Goal: Task Accomplishment & Management: Complete application form

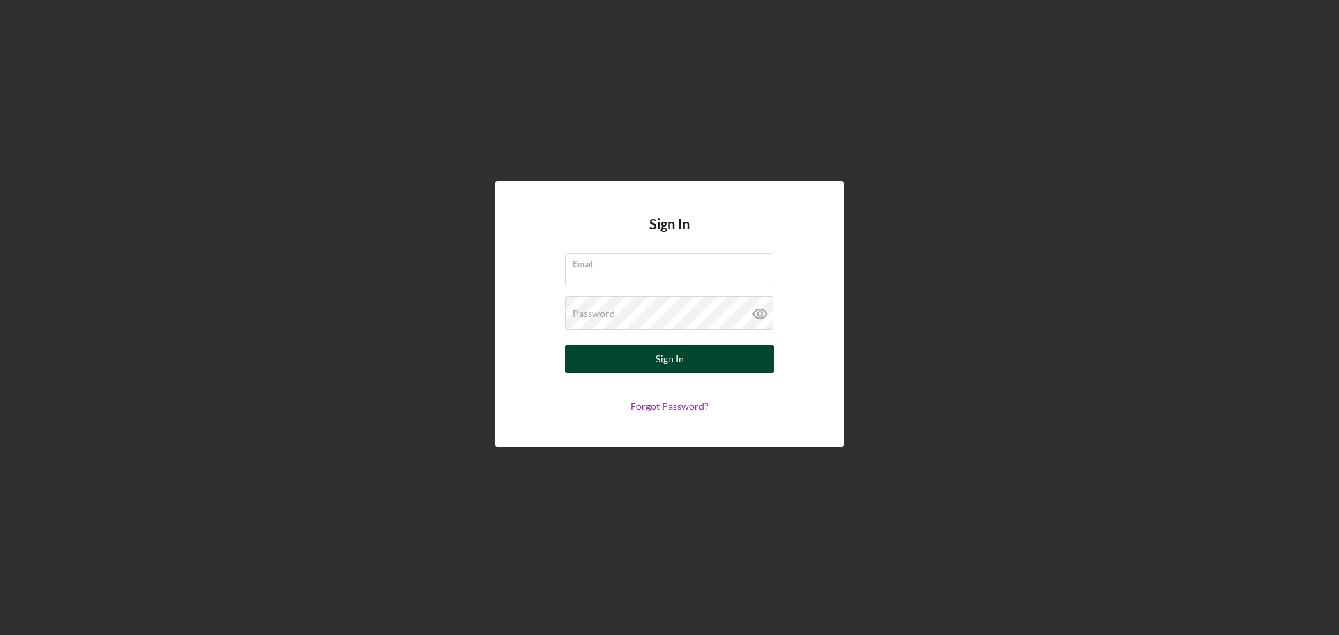
type input "[PERSON_NAME][EMAIL_ADDRESS][PERSON_NAME][DOMAIN_NAME]"
click at [647, 354] on button "Sign In" at bounding box center [669, 359] width 209 height 28
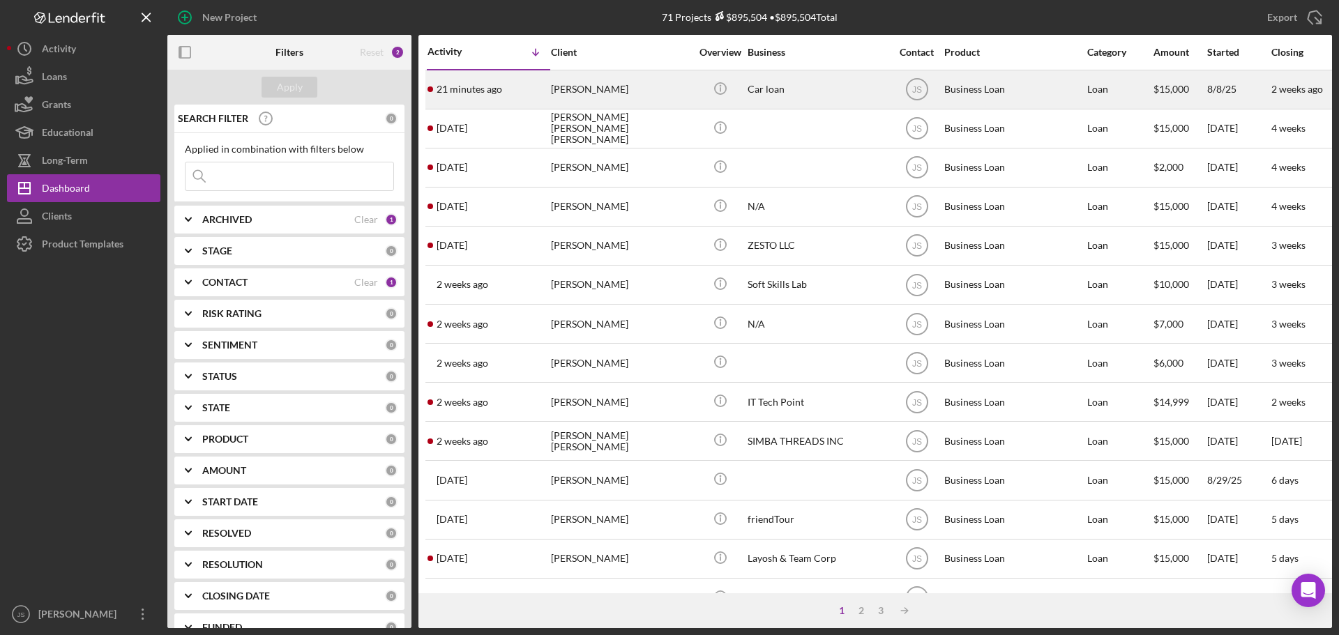
click at [836, 88] on div "Car loan" at bounding box center [817, 89] width 139 height 37
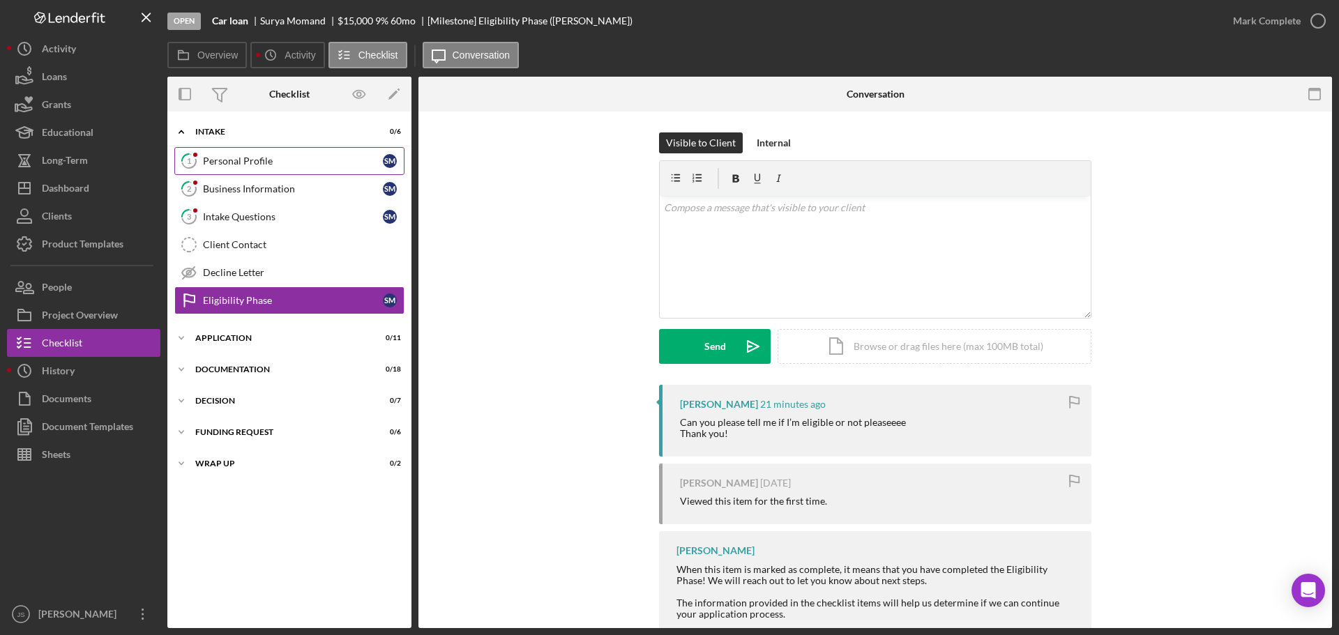
click at [296, 165] on div "Personal Profile" at bounding box center [293, 161] width 180 height 11
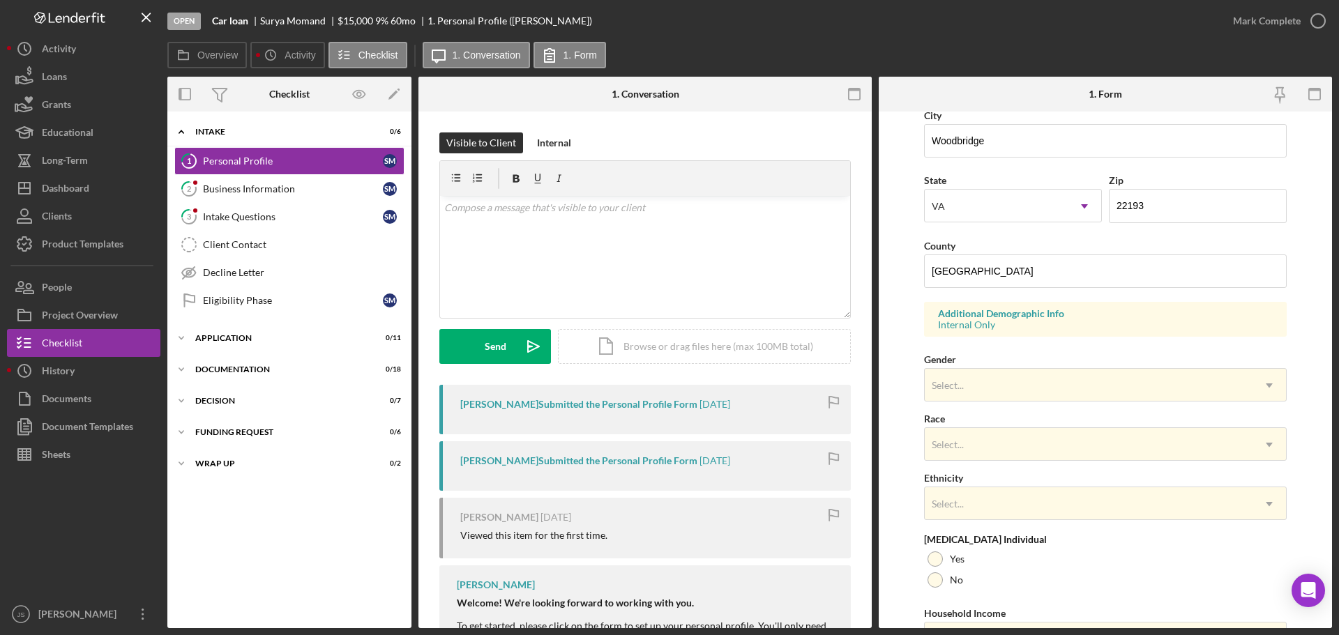
scroll to position [414, 0]
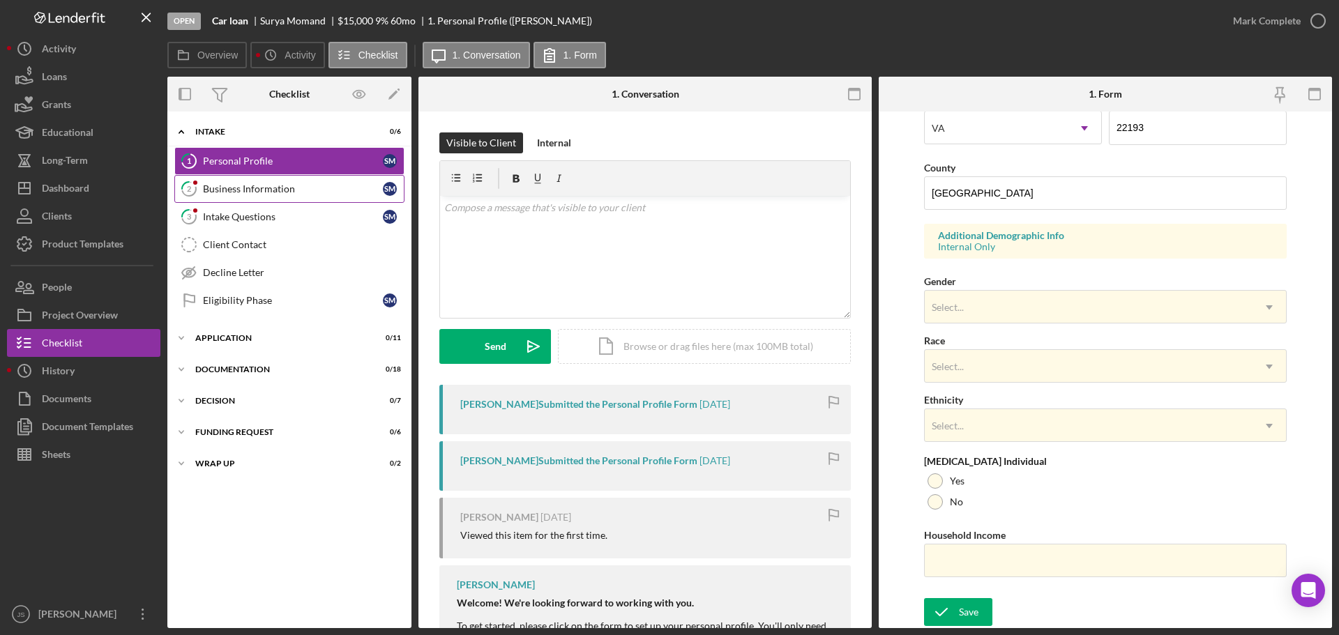
click at [250, 188] on div "Business Information" at bounding box center [293, 188] width 180 height 11
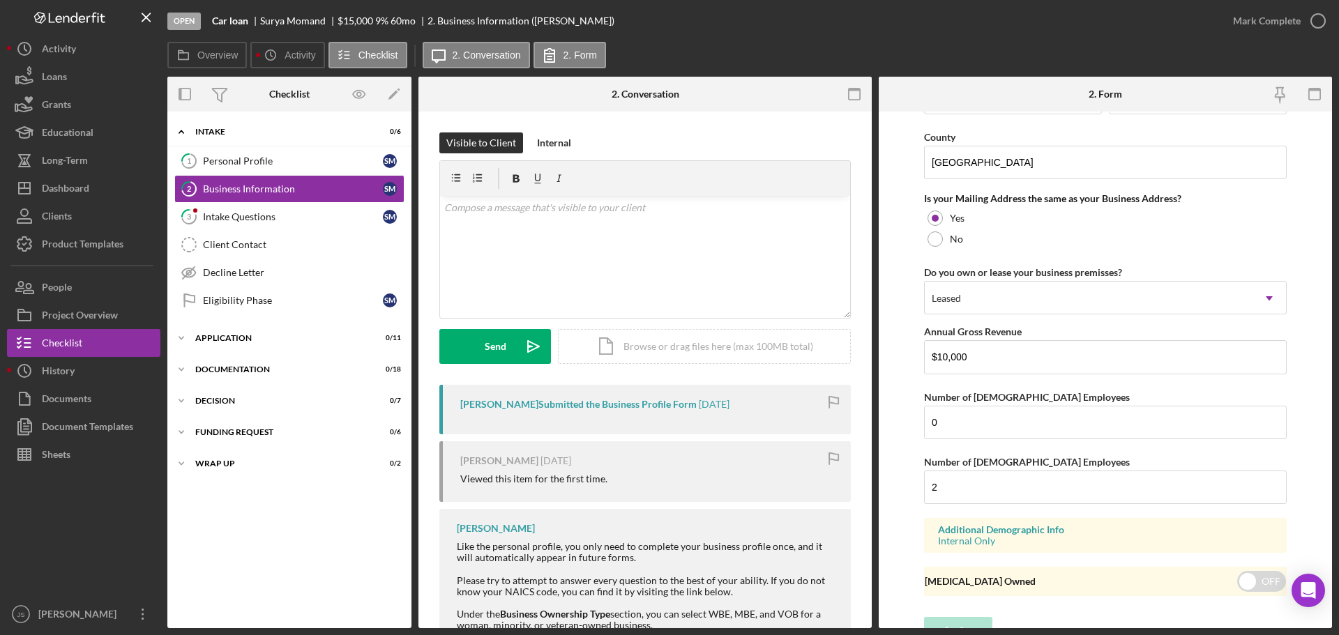
scroll to position [1032, 0]
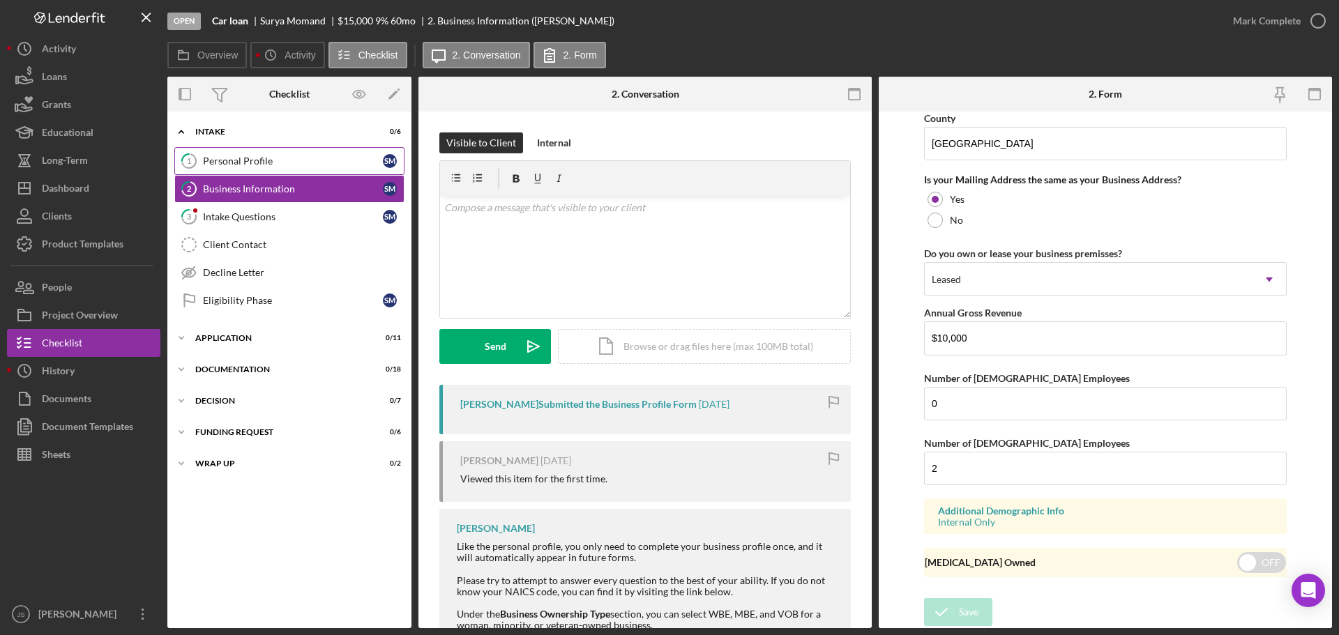
click at [287, 158] on div "Personal Profile" at bounding box center [293, 161] width 180 height 11
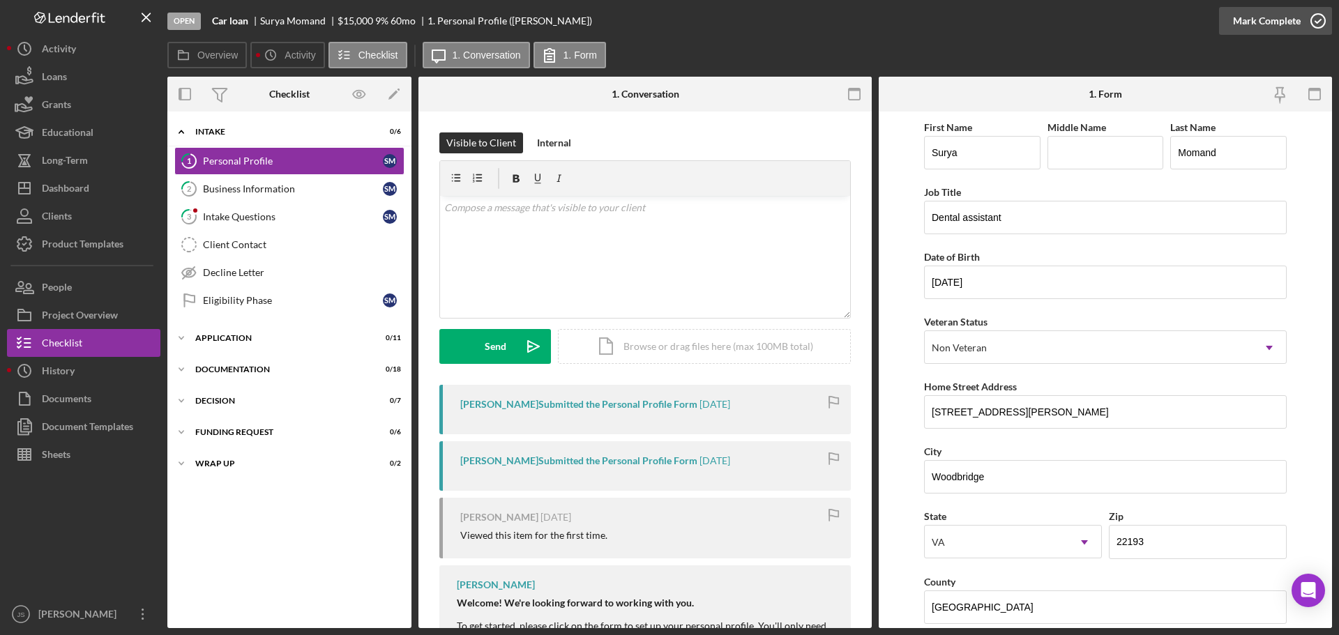
click at [1317, 22] on icon "button" at bounding box center [1318, 20] width 35 height 35
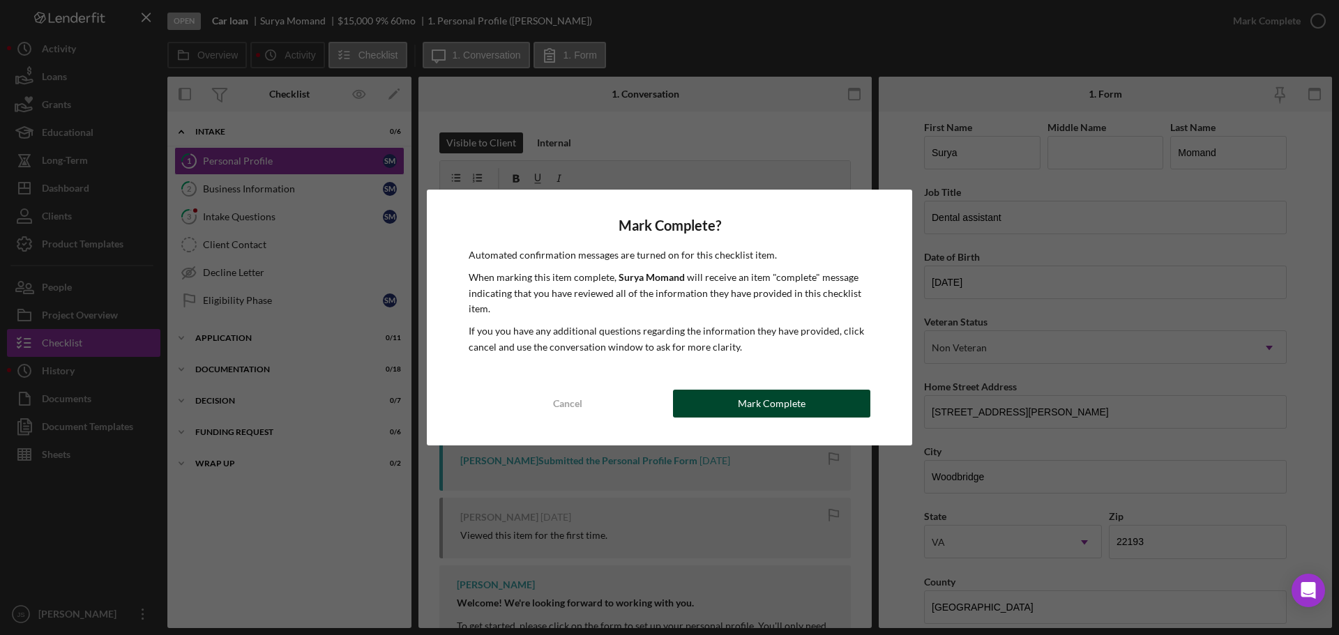
drag, startPoint x: 763, startPoint y: 400, endPoint x: 768, endPoint y: 392, distance: 9.7
click at [763, 400] on div "Mark Complete" at bounding box center [772, 404] width 68 height 28
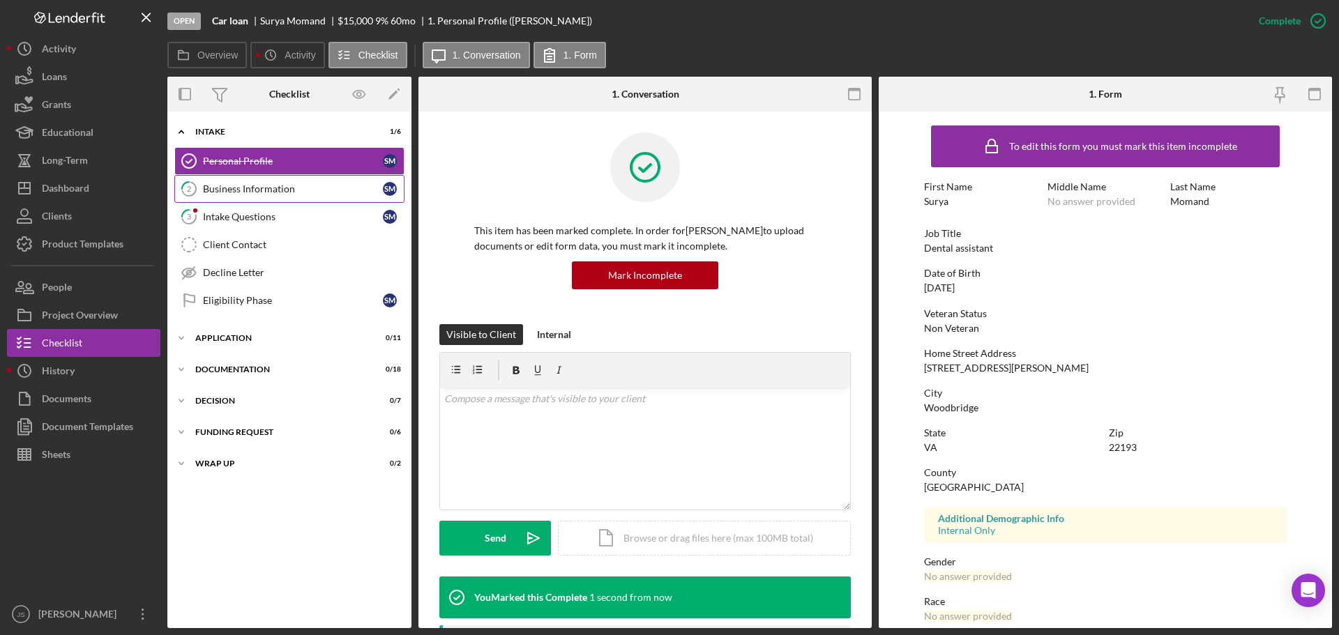
click at [264, 186] on div "Business Information" at bounding box center [293, 188] width 180 height 11
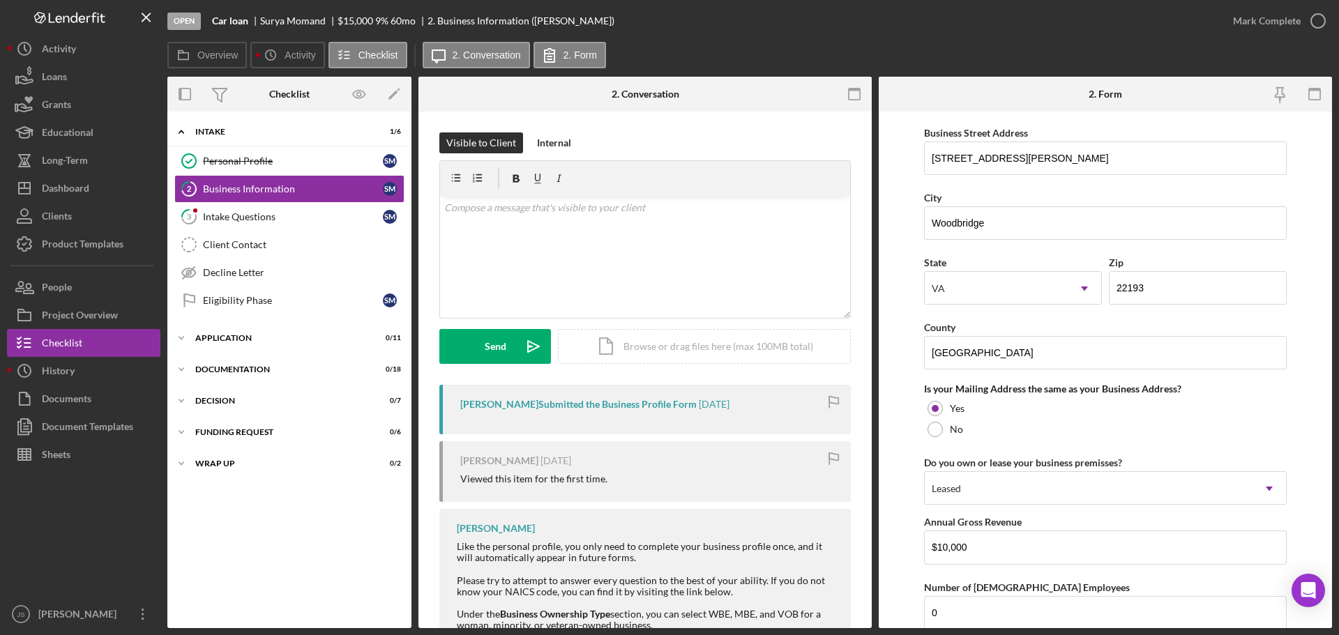
scroll to position [1032, 0]
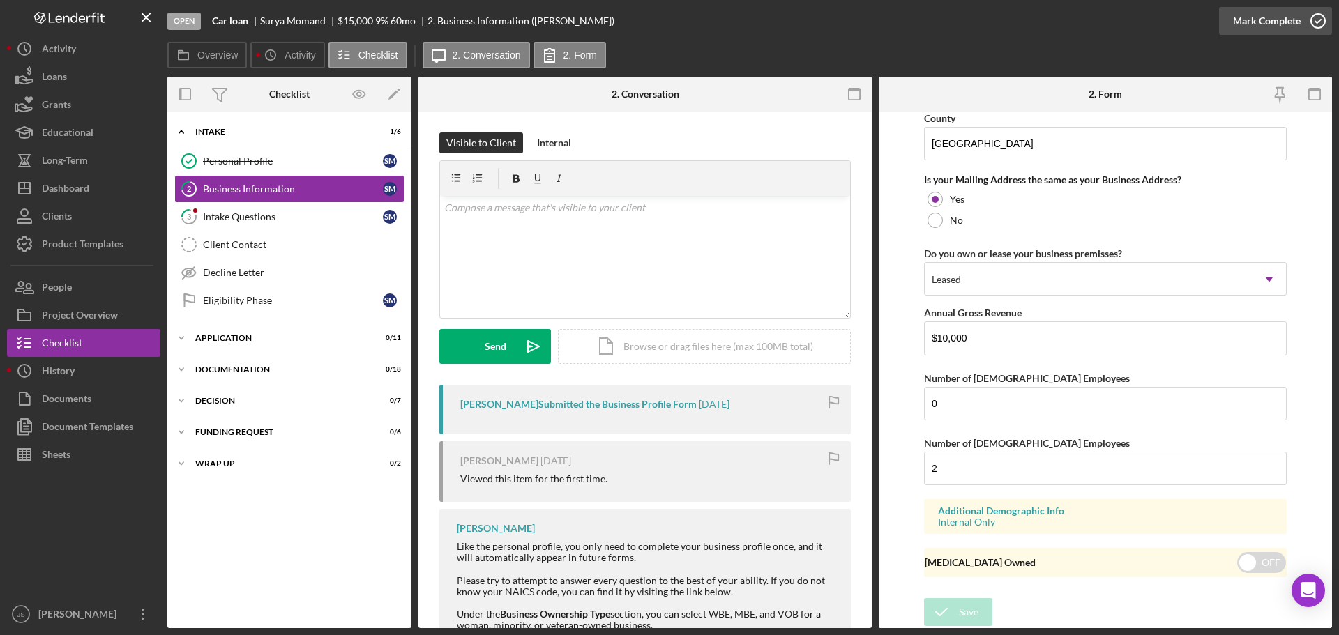
click at [1313, 17] on icon "button" at bounding box center [1318, 20] width 35 height 35
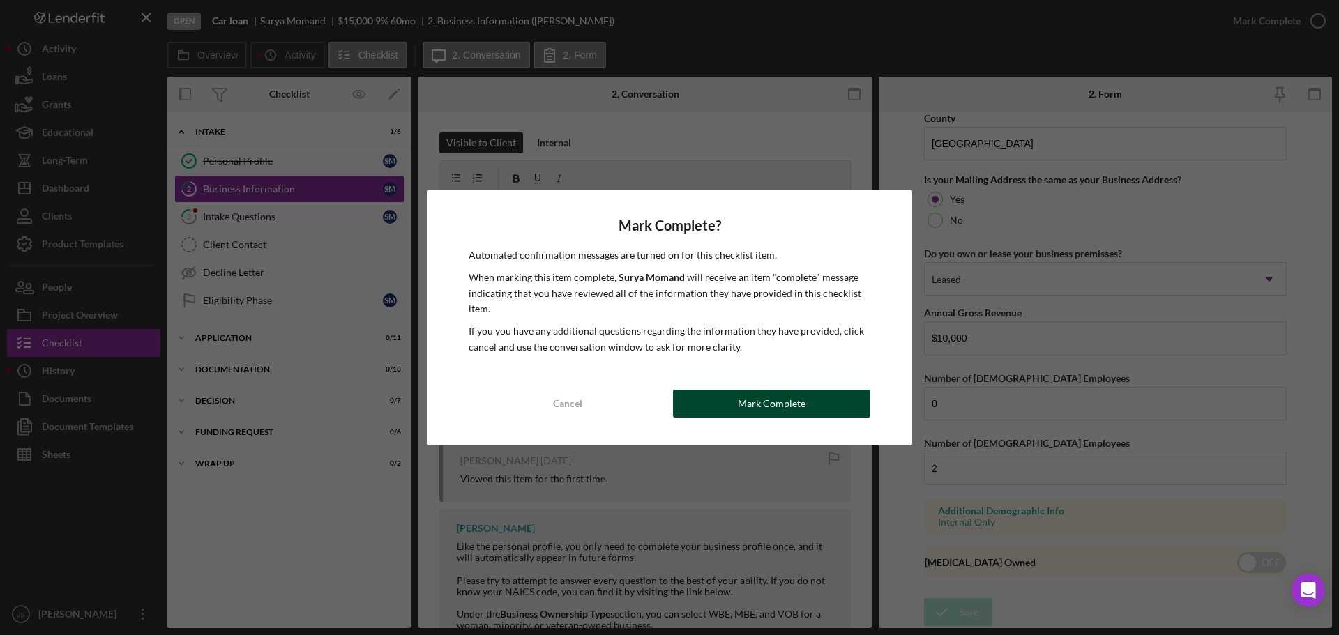
drag, startPoint x: 760, startPoint y: 404, endPoint x: 762, endPoint y: 386, distance: 17.6
click at [760, 399] on div "Mark Complete" at bounding box center [772, 404] width 68 height 28
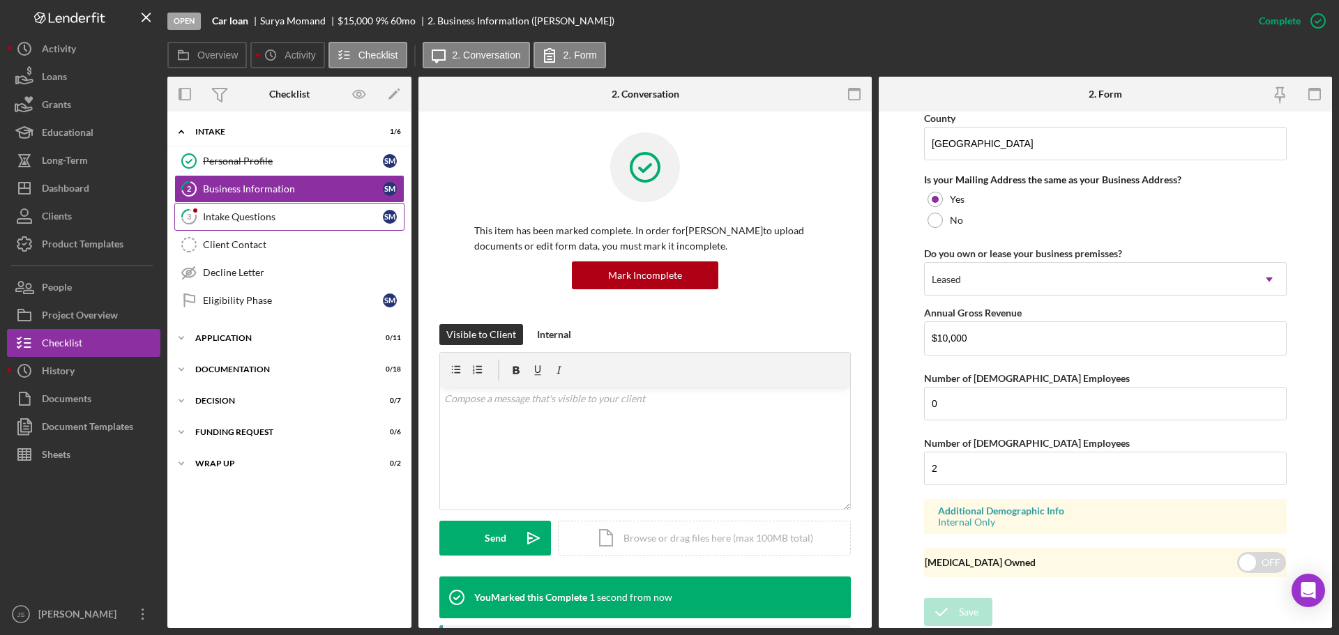
scroll to position [535, 0]
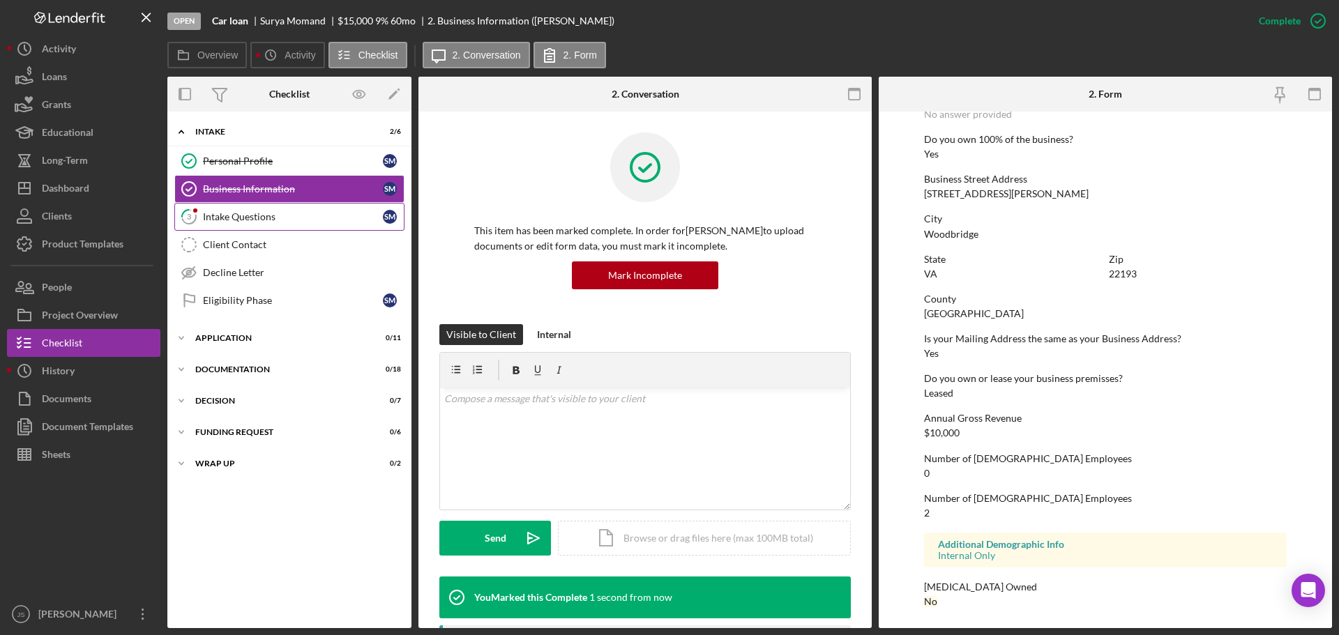
click at [241, 221] on div "Intake Questions" at bounding box center [293, 216] width 180 height 11
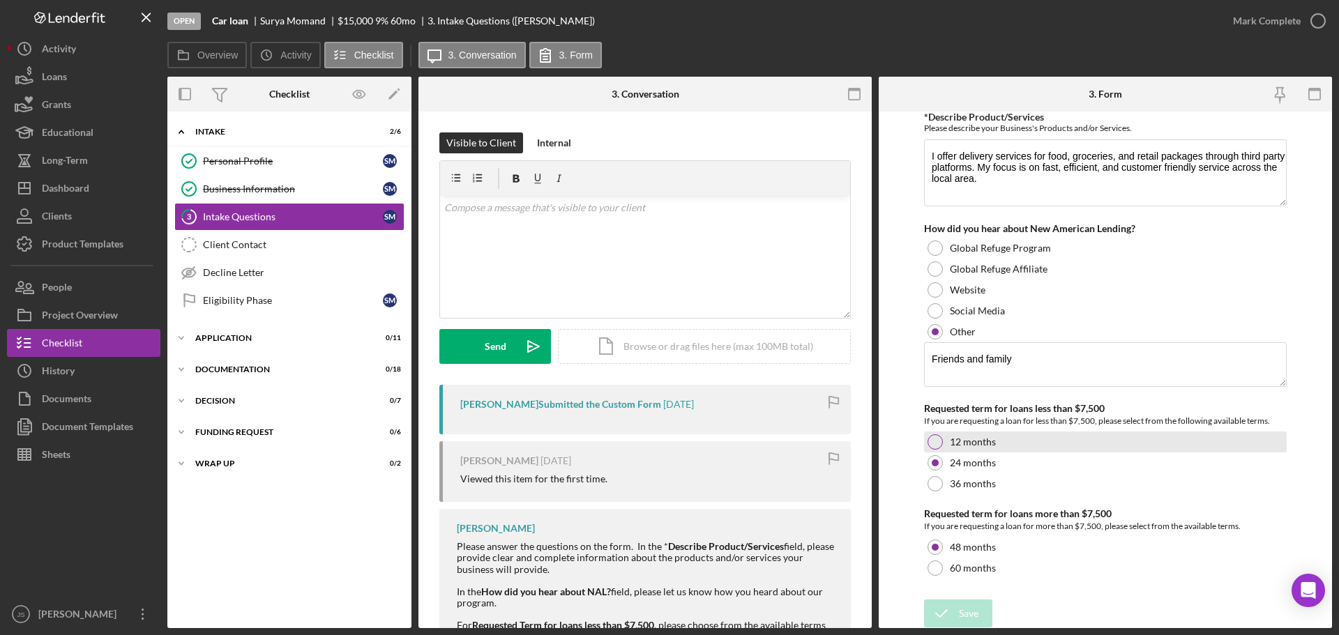
scroll to position [8, 0]
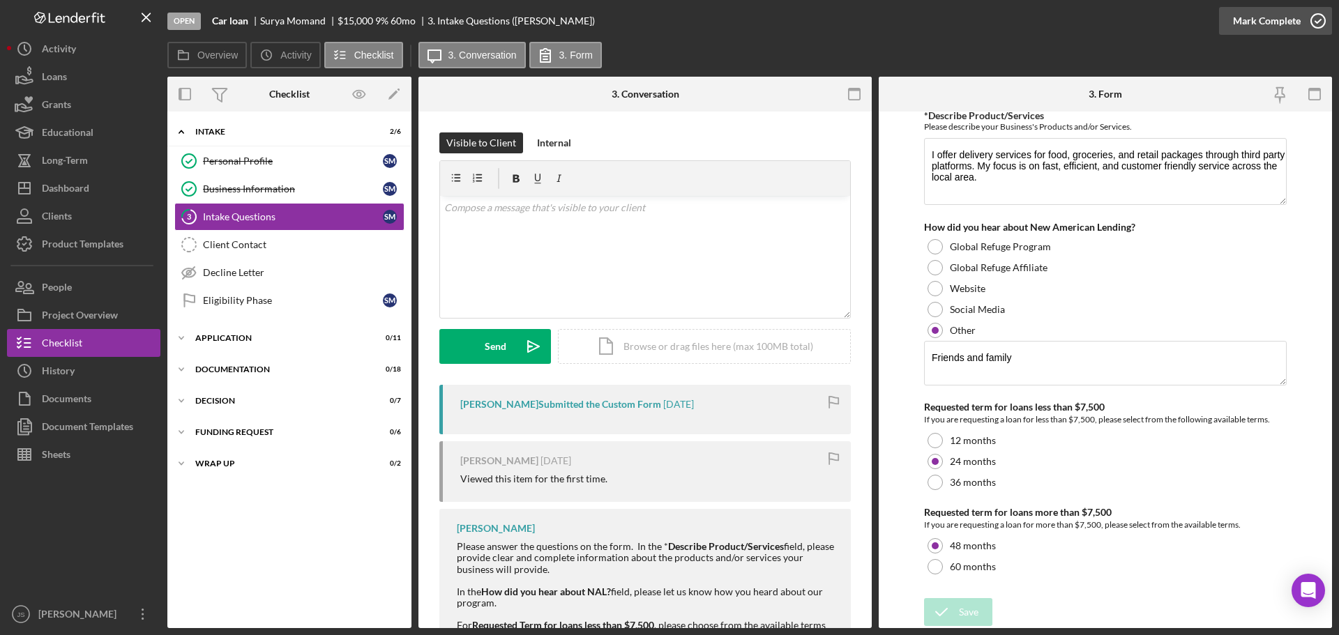
click at [1320, 19] on icon "button" at bounding box center [1318, 20] width 35 height 35
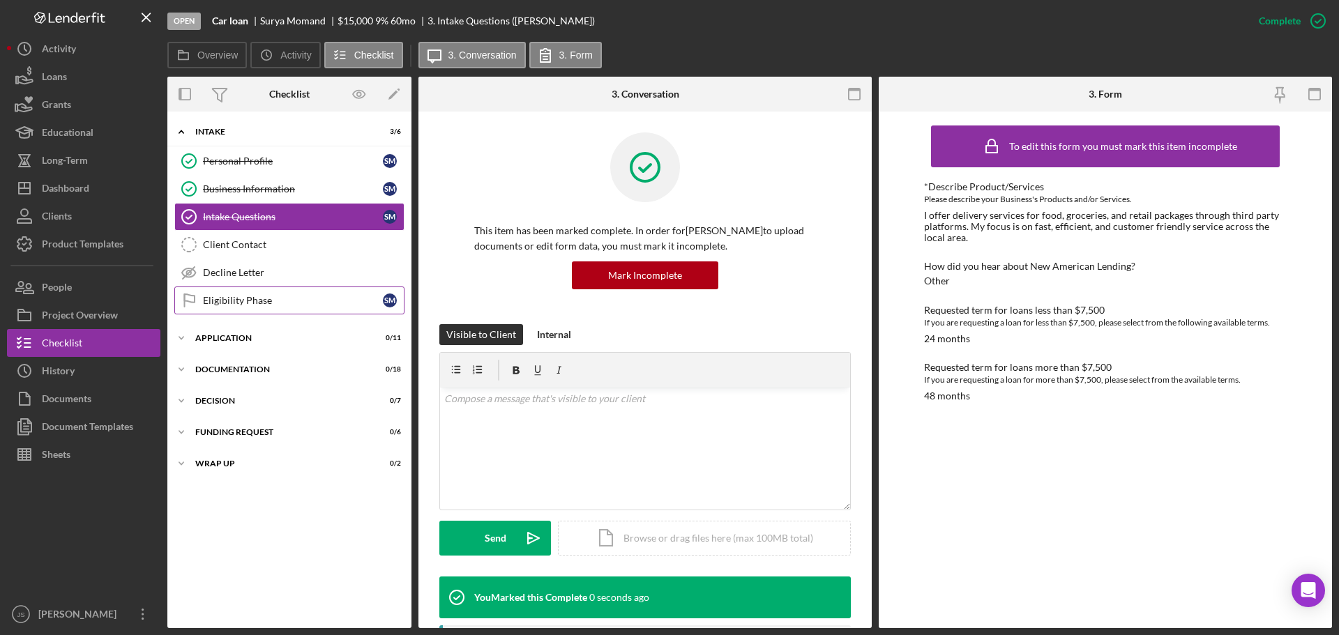
click at [257, 299] on div "Eligibility Phase" at bounding box center [293, 300] width 180 height 11
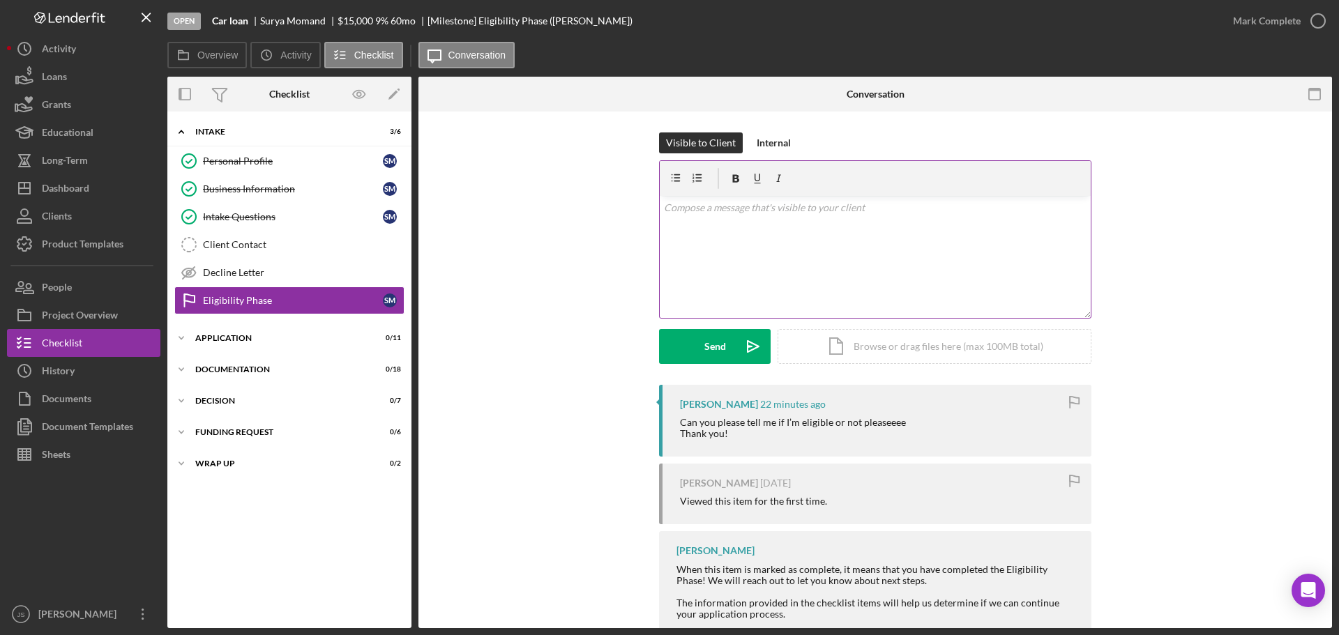
click at [752, 225] on div "v Color teal Color pink Remove color Add row above Add row below Add column bef…" at bounding box center [875, 257] width 431 height 122
click at [819, 214] on p "Thank you for completing the intake questions. And thank you for your patience.…" at bounding box center [875, 215] width 423 height 31
click at [853, 218] on p "Thank you for completing the intake questions. And thank you for your patience.…" at bounding box center [875, 215] width 423 height 31
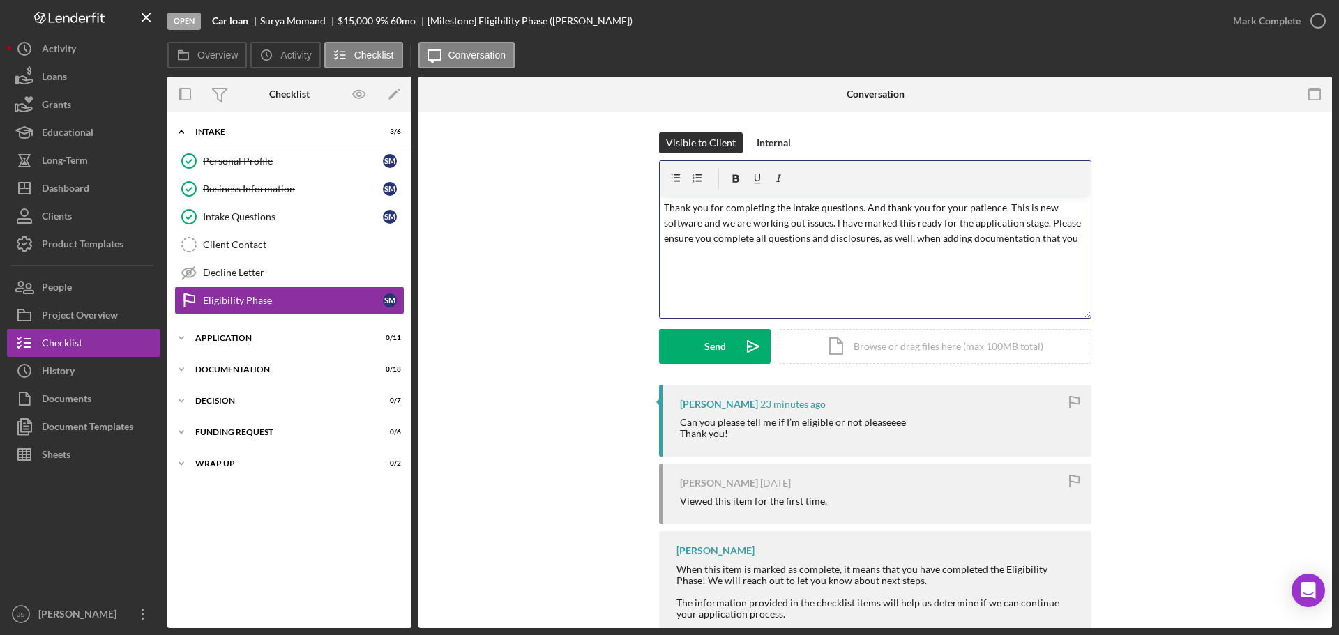
click at [1071, 238] on p "Thank you for completing the intake questions. And thank you for your patience.…" at bounding box center [875, 223] width 423 height 47
click at [1151, 425] on div "[PERSON_NAME] 24 minutes ago Can you please tell me if I’m eligible or not plea…" at bounding box center [875, 514] width 872 height 259
click at [1070, 236] on p "Thank you for completing the intake questions. And thank you for your patience.…" at bounding box center [875, 223] width 423 height 47
click at [678, 266] on p "Thank you for completing the intake questions. And thank you for your patience.…" at bounding box center [875, 239] width 423 height 78
click at [752, 225] on p "Thank you for completing the intake questions. And thank you for your patience.…" at bounding box center [875, 239] width 423 height 78
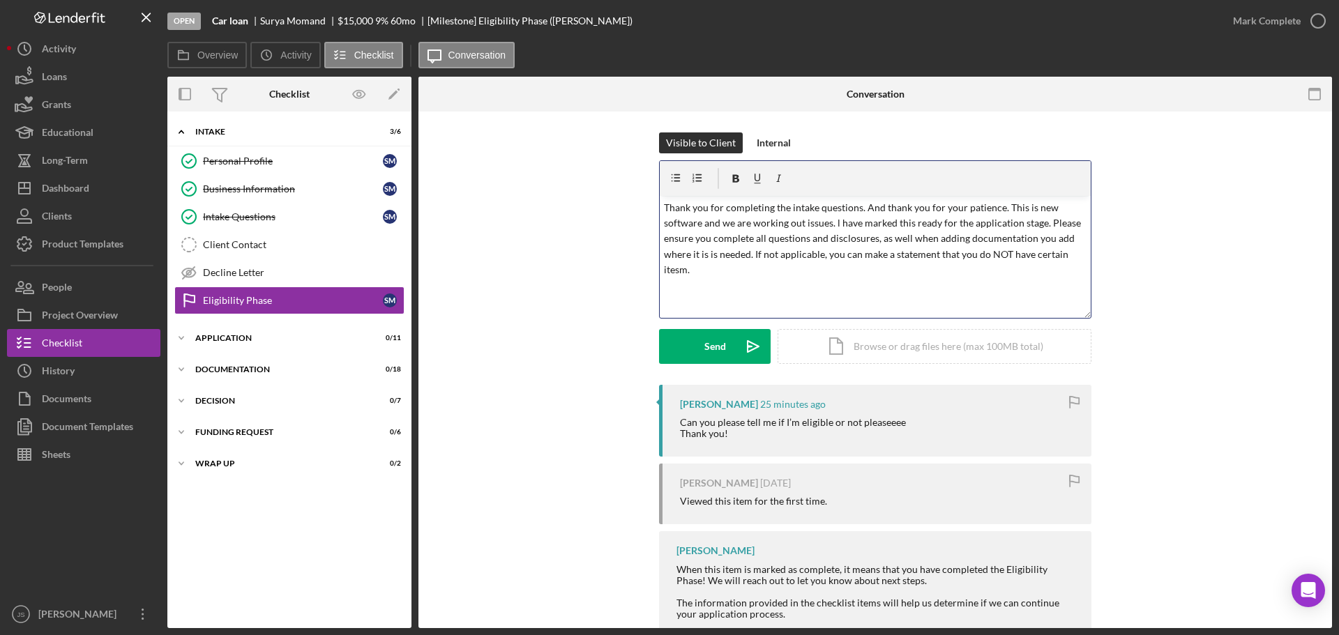
click at [671, 266] on p "Thank you for completing the intake questions. And thank you for your patience.…" at bounding box center [875, 239] width 423 height 78
click at [826, 265] on p "Thank you for completing the intake questions. And thank you for your patience.…" at bounding box center [875, 239] width 423 height 78
click at [704, 347] on div "Send" at bounding box center [715, 346] width 22 height 35
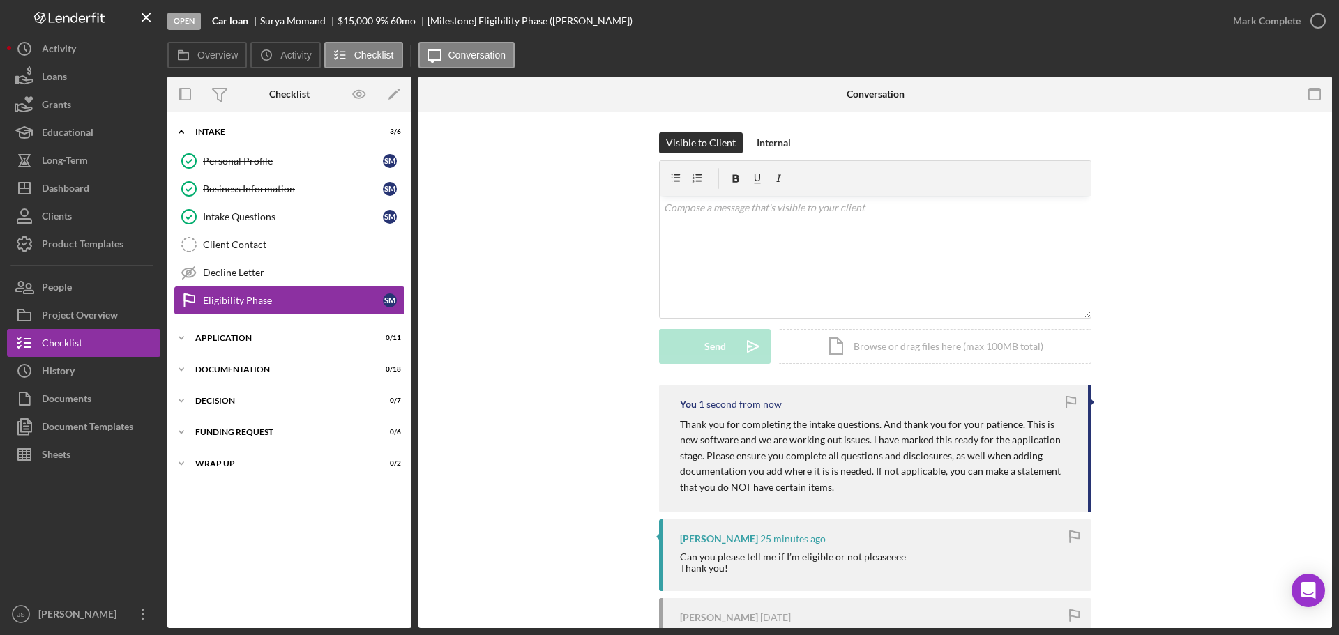
click at [280, 295] on div "Eligibility Phase" at bounding box center [293, 300] width 180 height 11
click at [1313, 15] on icon "button" at bounding box center [1318, 20] width 35 height 35
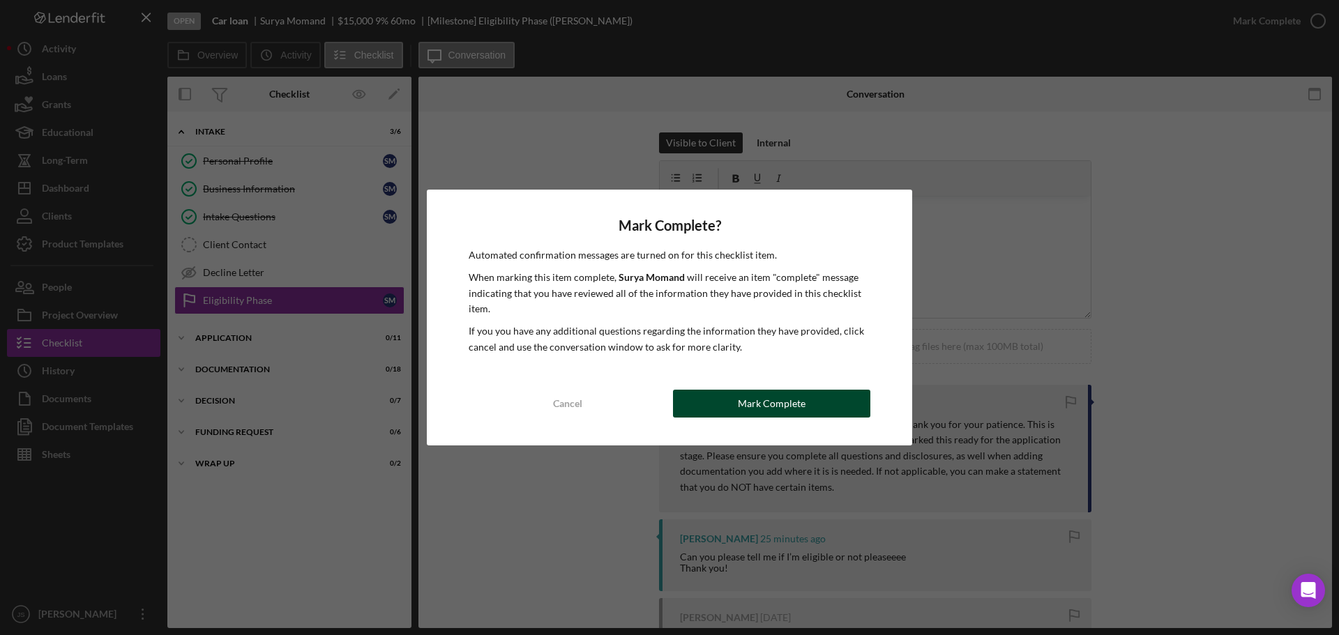
click at [763, 407] on div "Mark Complete" at bounding box center [772, 404] width 68 height 28
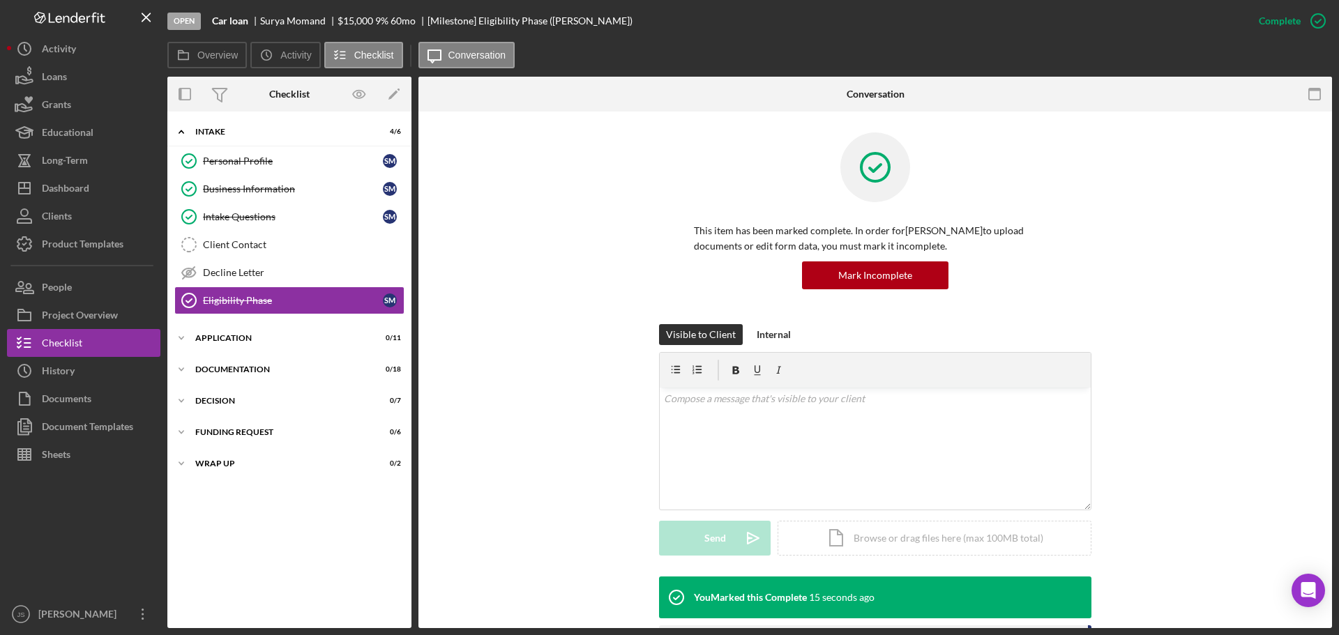
click at [289, 301] on div "Eligibility Phase" at bounding box center [293, 300] width 180 height 11
click at [835, 271] on button "Mark Incomplete" at bounding box center [875, 276] width 146 height 28
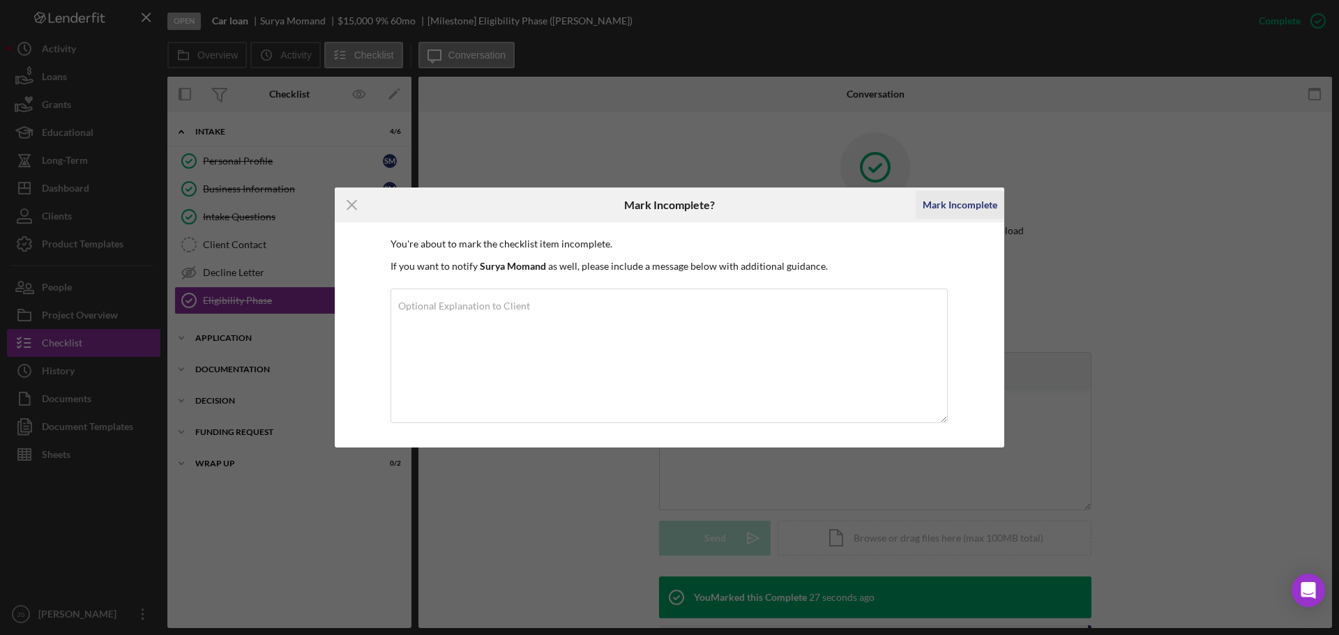
click at [960, 204] on div "Mark Incomplete" at bounding box center [960, 205] width 75 height 28
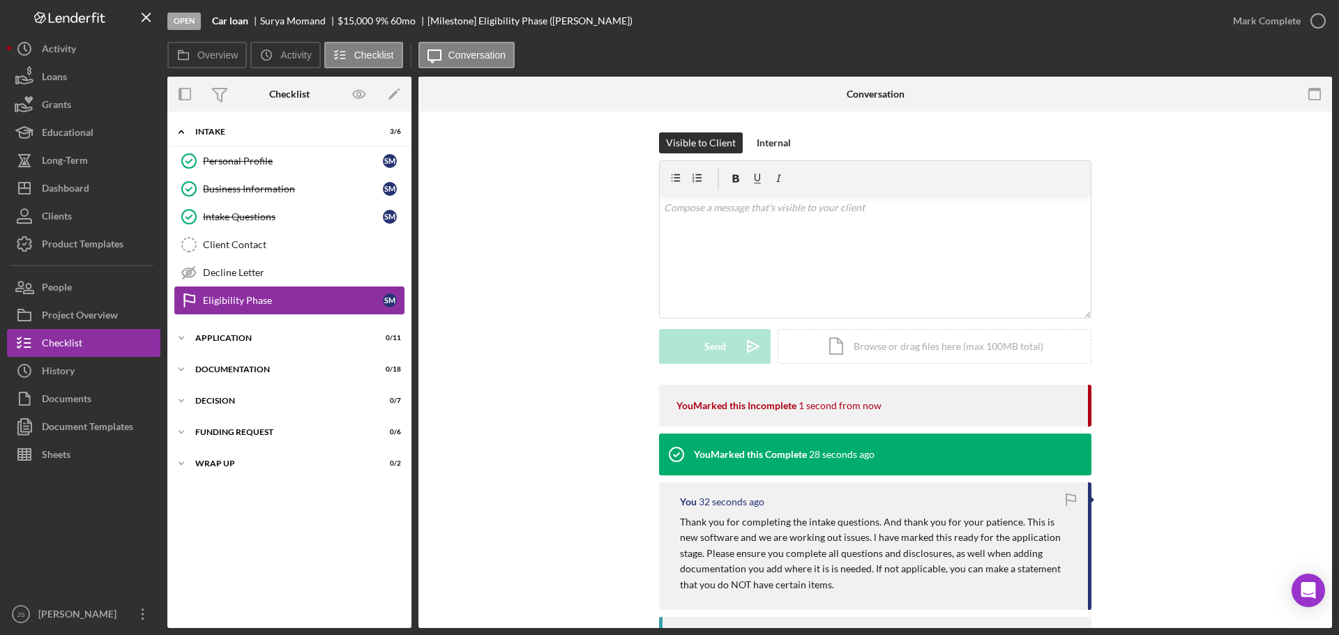
click at [292, 305] on div "Eligibility Phase" at bounding box center [293, 300] width 180 height 11
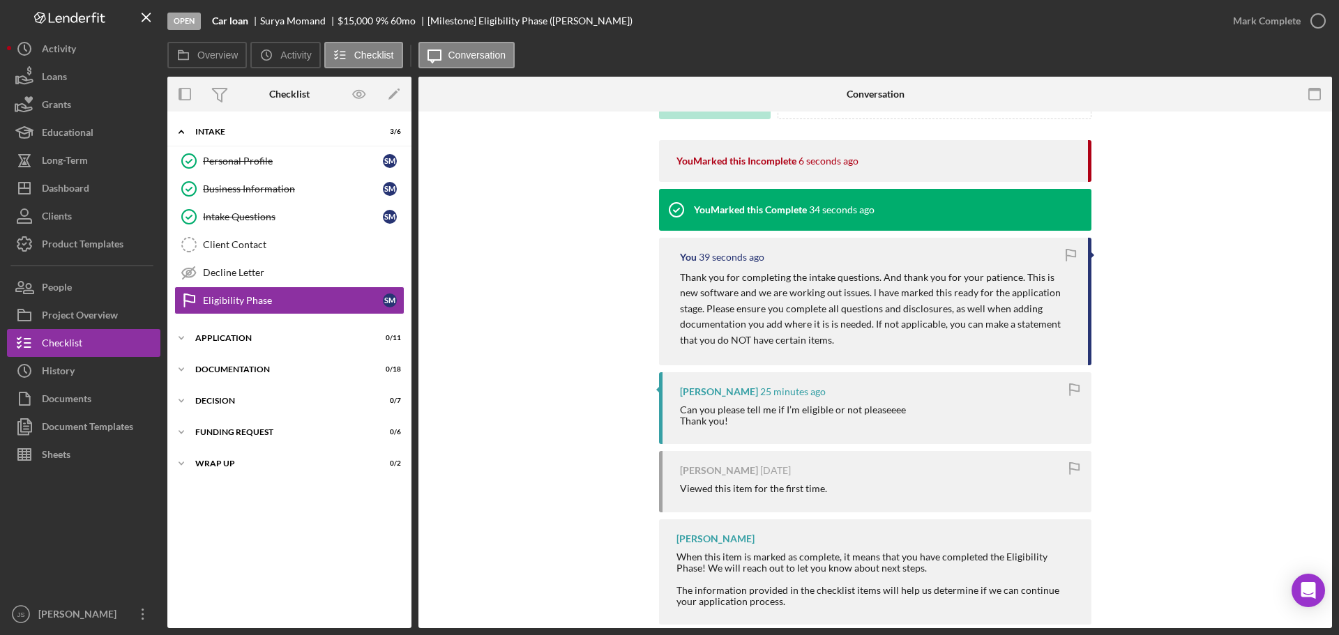
scroll to position [269, 0]
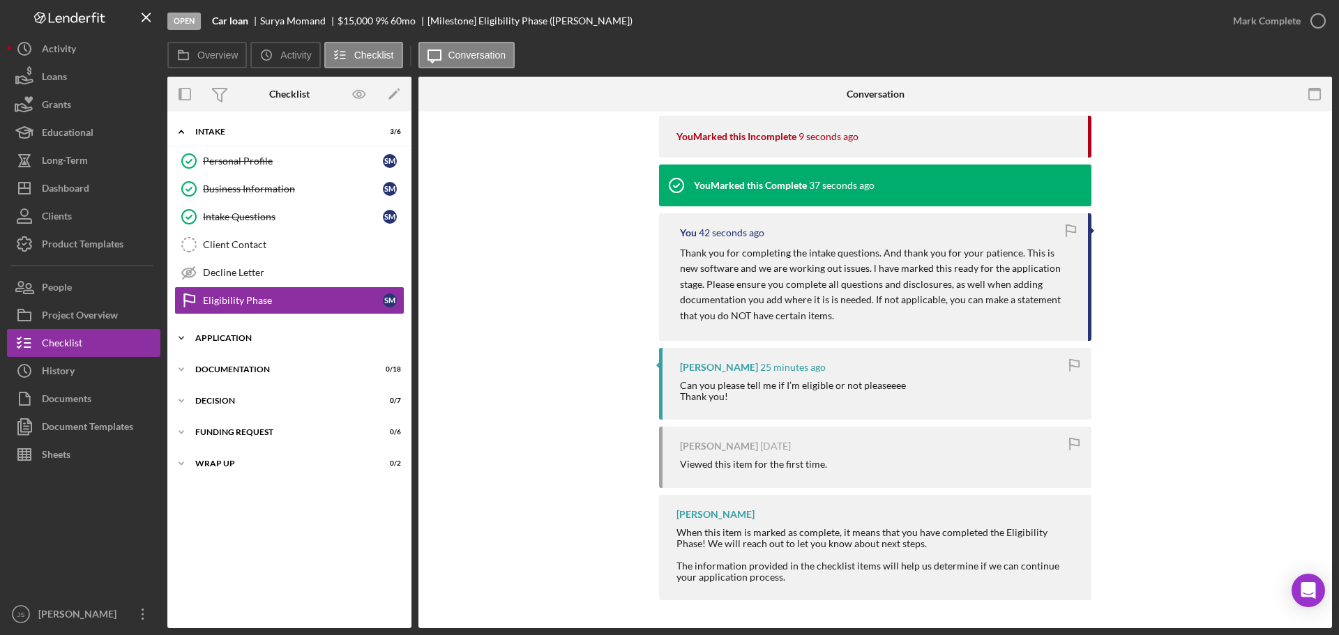
click at [253, 338] on div "Application" at bounding box center [294, 338] width 199 height 8
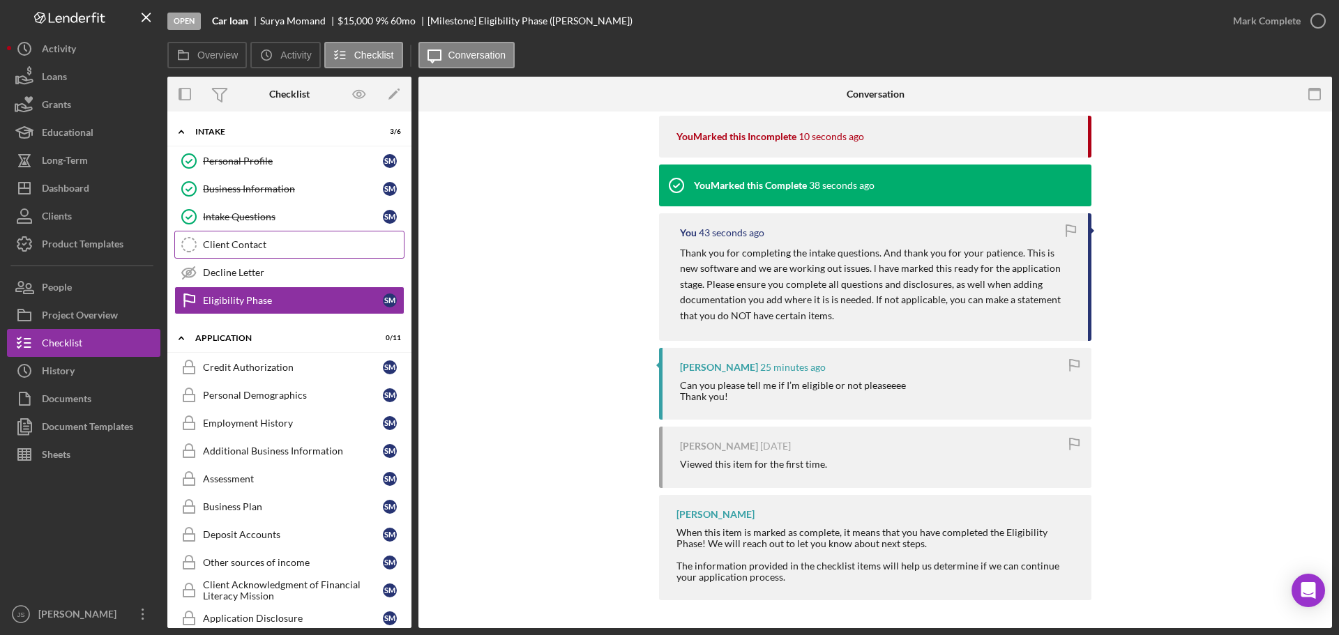
click at [267, 239] on div "Client Contact" at bounding box center [303, 244] width 201 height 11
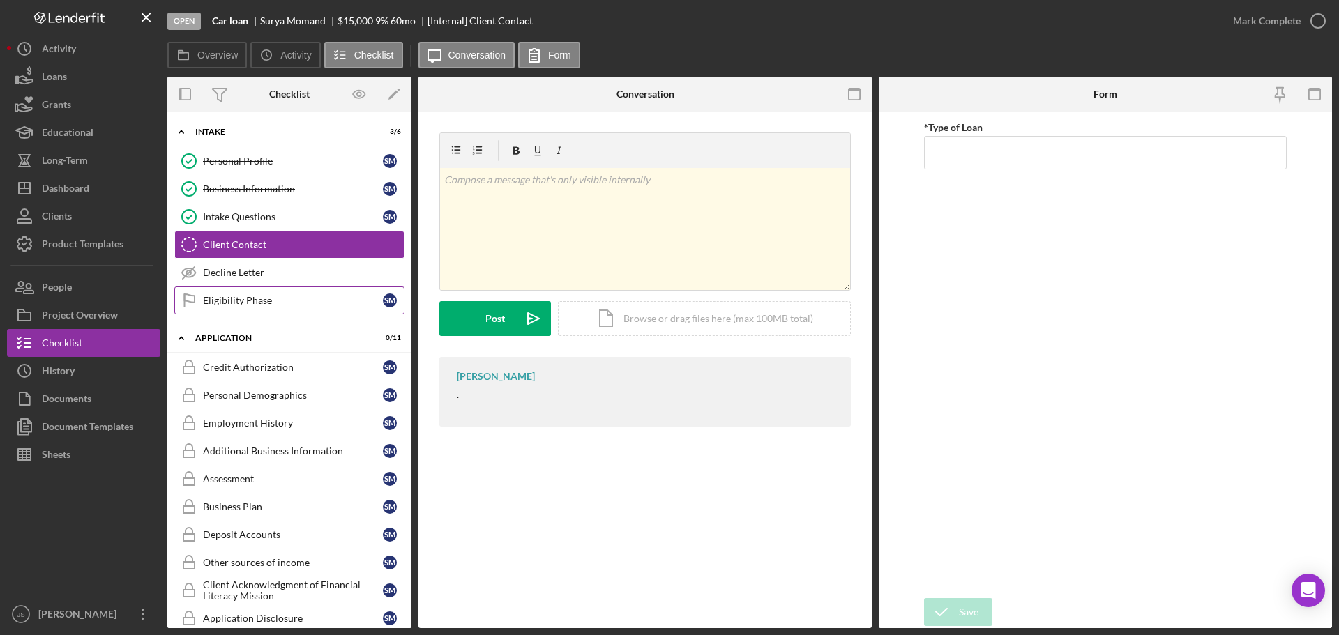
click at [271, 296] on div "Eligibility Phase" at bounding box center [293, 300] width 180 height 11
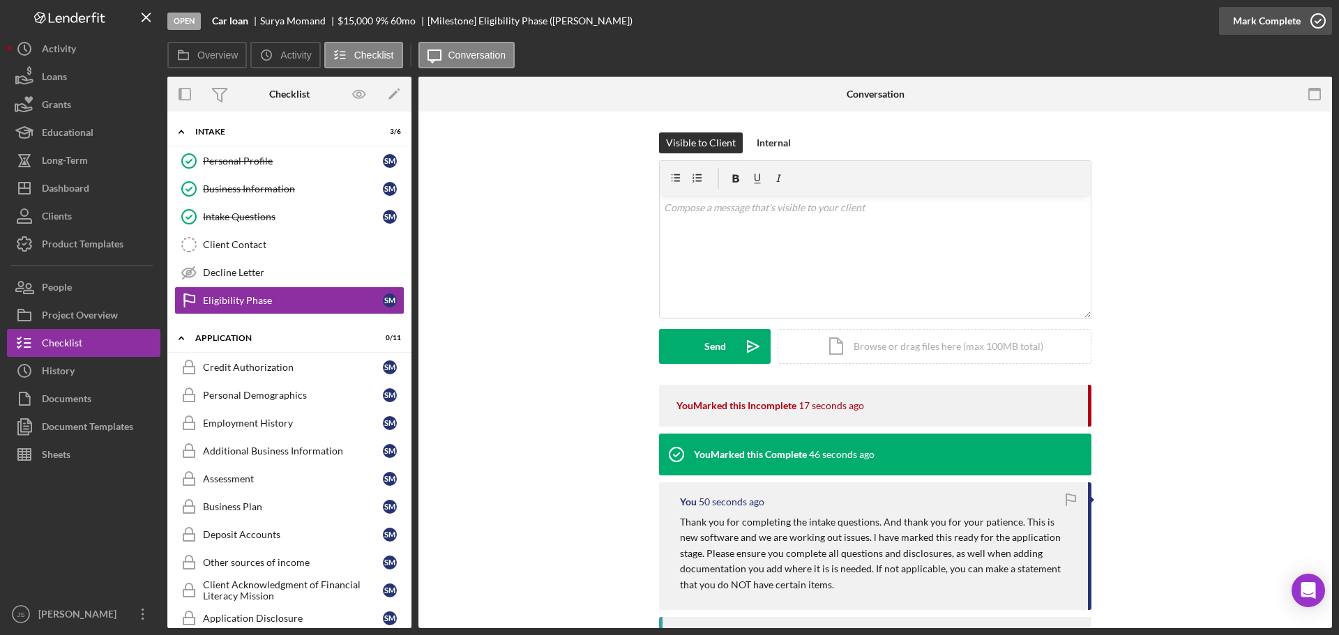
click at [1327, 21] on icon "button" at bounding box center [1318, 20] width 35 height 35
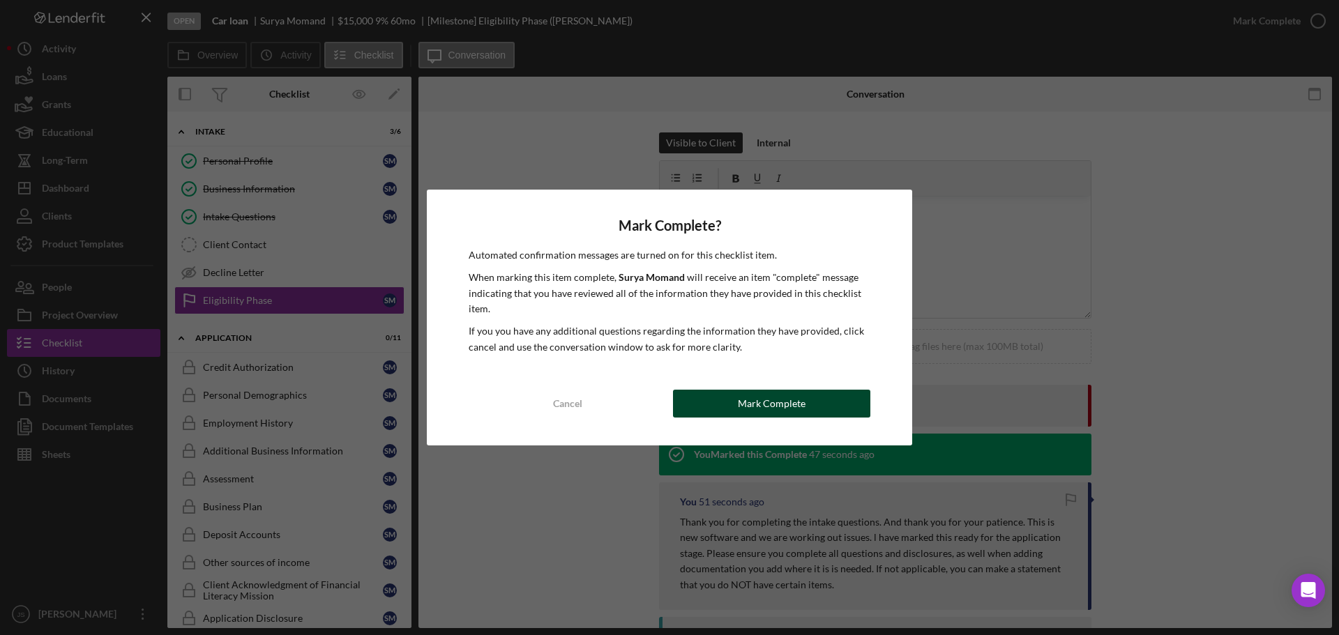
click at [762, 396] on div "Mark Complete" at bounding box center [772, 404] width 68 height 28
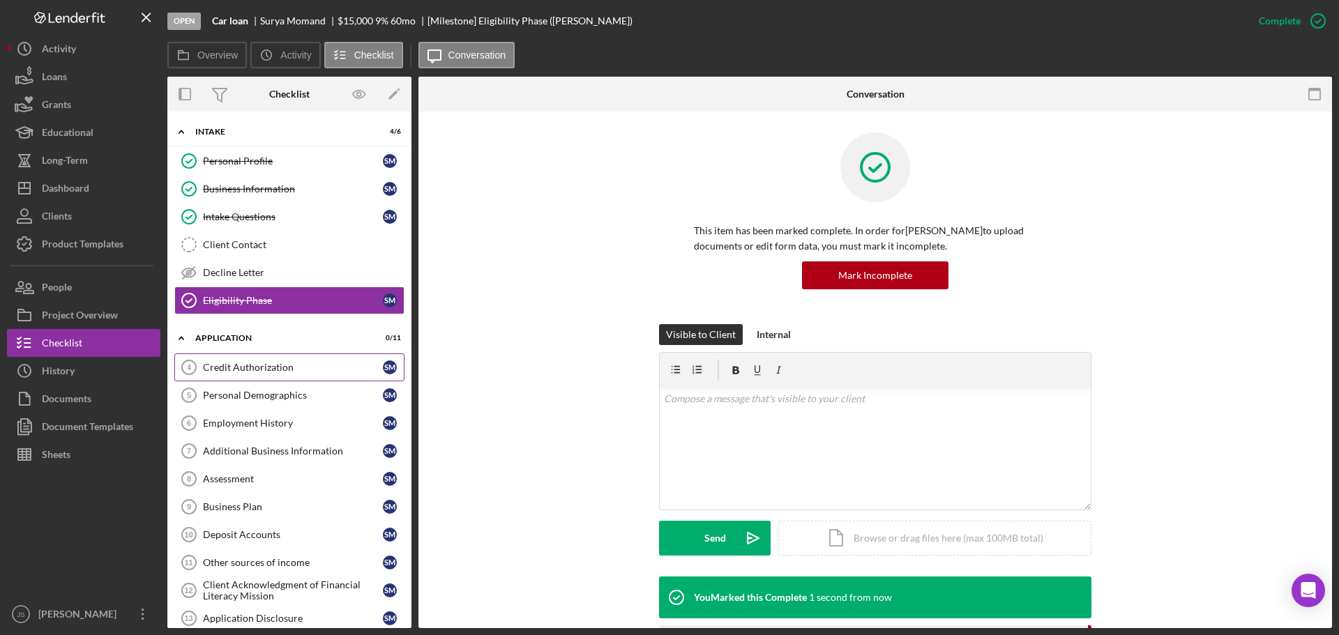
click at [256, 370] on div "Credit Authorization" at bounding box center [293, 367] width 180 height 11
